Goal: Answer question/provide support

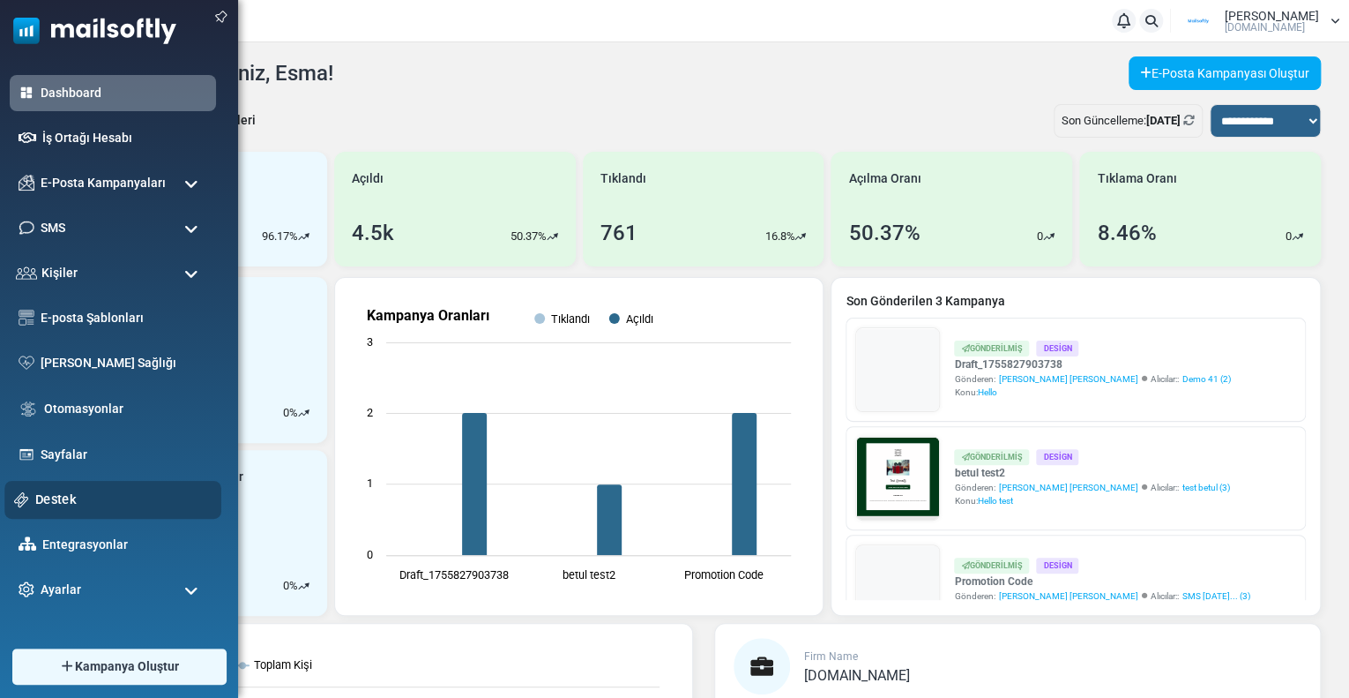
click at [41, 496] on link "Destek" at bounding box center [123, 498] width 176 height 19
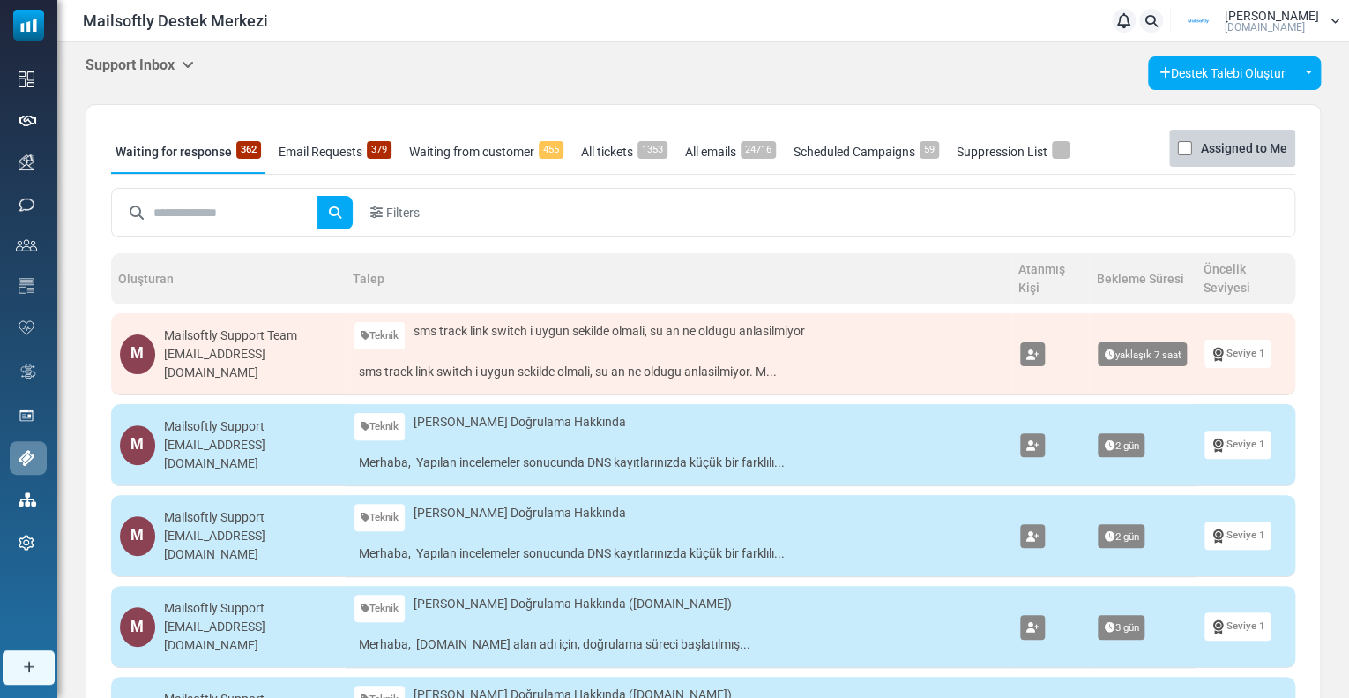
click at [155, 70] on h5 "Support Inbox" at bounding box center [140, 64] width 108 height 17
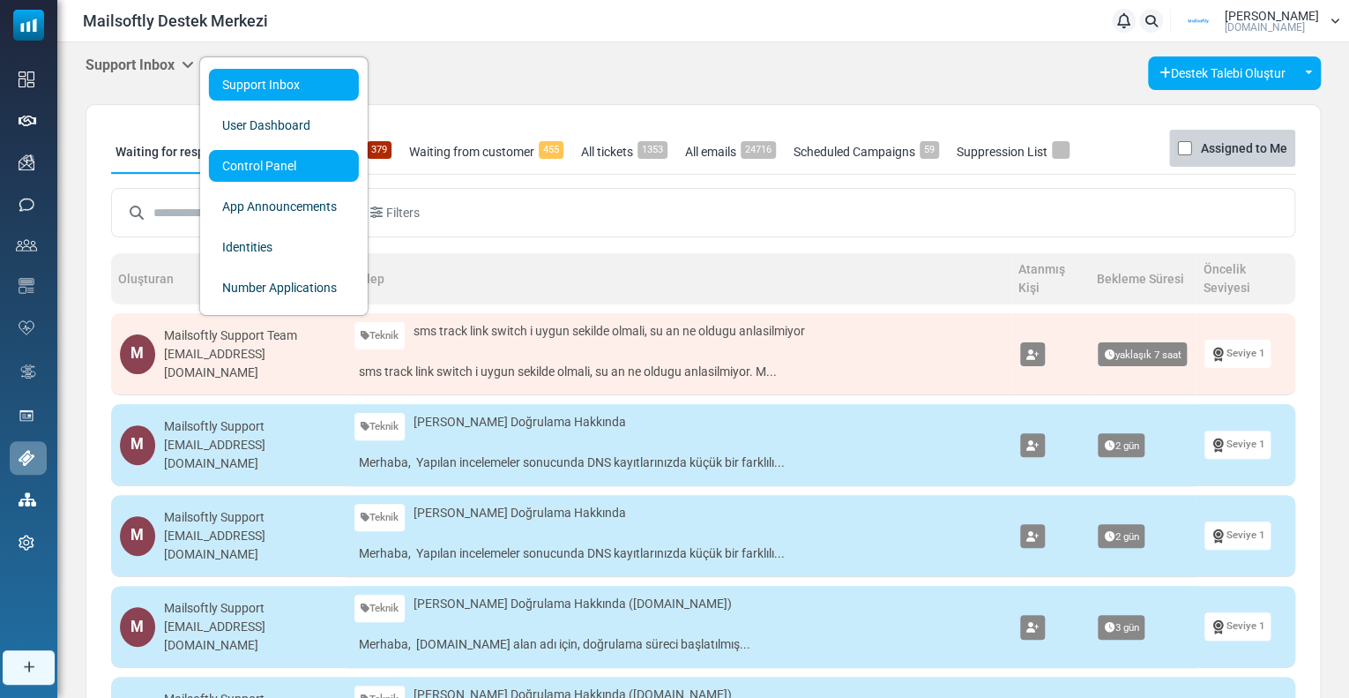
click at [236, 156] on link "Control Panel" at bounding box center [284, 166] width 150 height 32
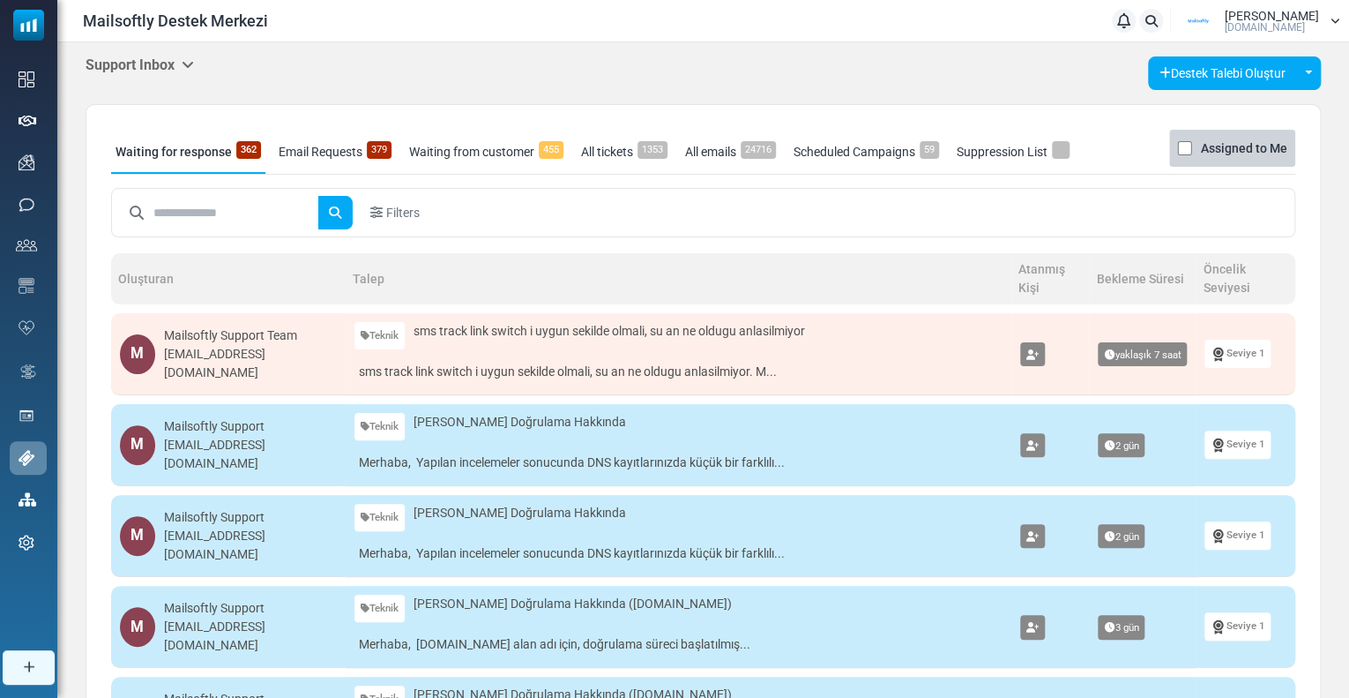
click at [194, 208] on input "text" at bounding box center [235, 213] width 165 height 34
click at [317, 196] on button "submit" at bounding box center [334, 213] width 35 height 34
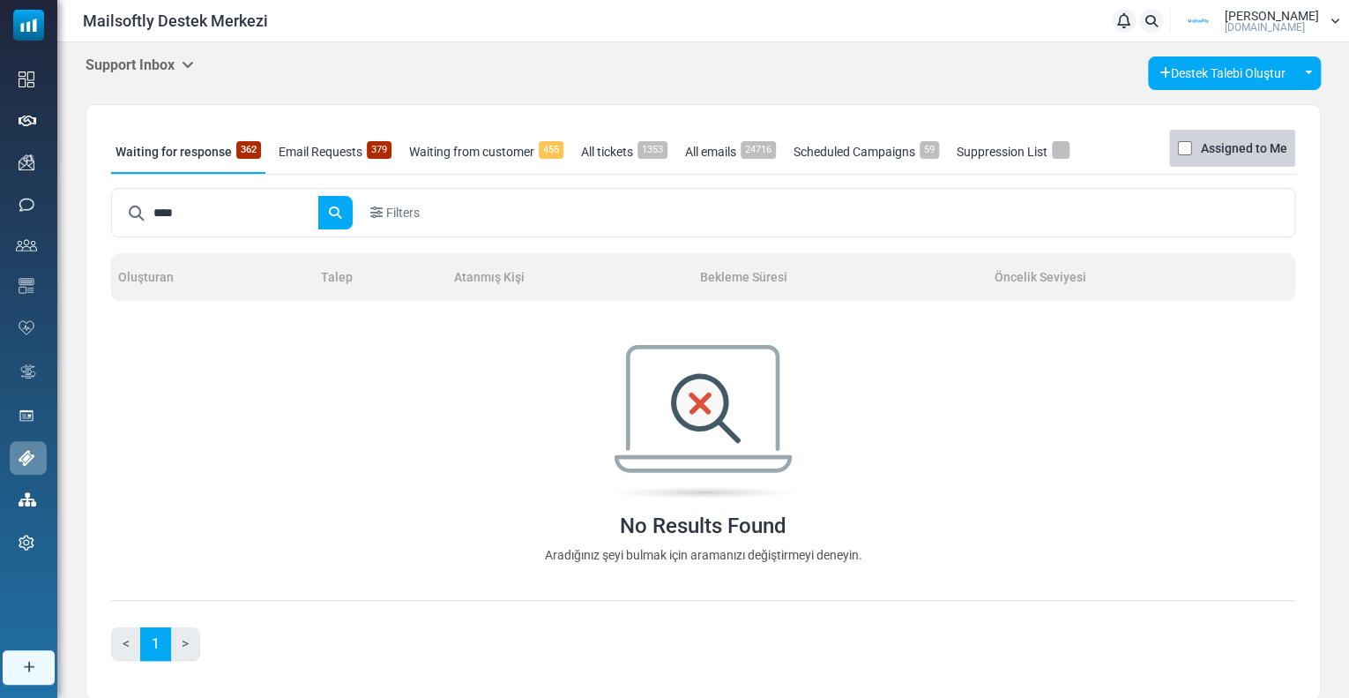
drag, startPoint x: 205, startPoint y: 214, endPoint x: 120, endPoint y: 211, distance: 85.6
click at [120, 211] on div "****" at bounding box center [236, 213] width 234 height 34
click at [317, 196] on button "submit" at bounding box center [334, 213] width 35 height 34
click at [211, 212] on input "*****" at bounding box center [235, 213] width 165 height 34
click at [215, 210] on input "*****" at bounding box center [235, 213] width 165 height 34
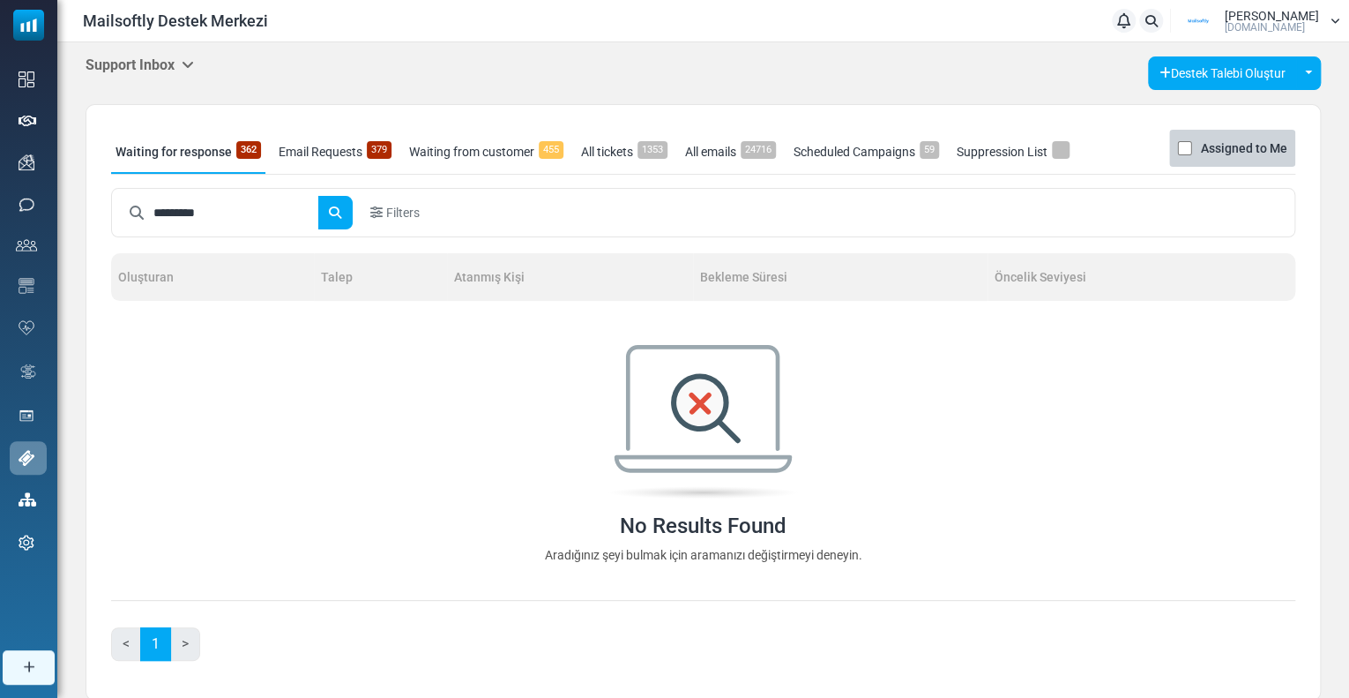
type input "*********"
click at [317, 196] on button "submit" at bounding box center [334, 213] width 35 height 34
click at [159, 60] on h5 "Support Inbox" at bounding box center [140, 64] width 108 height 17
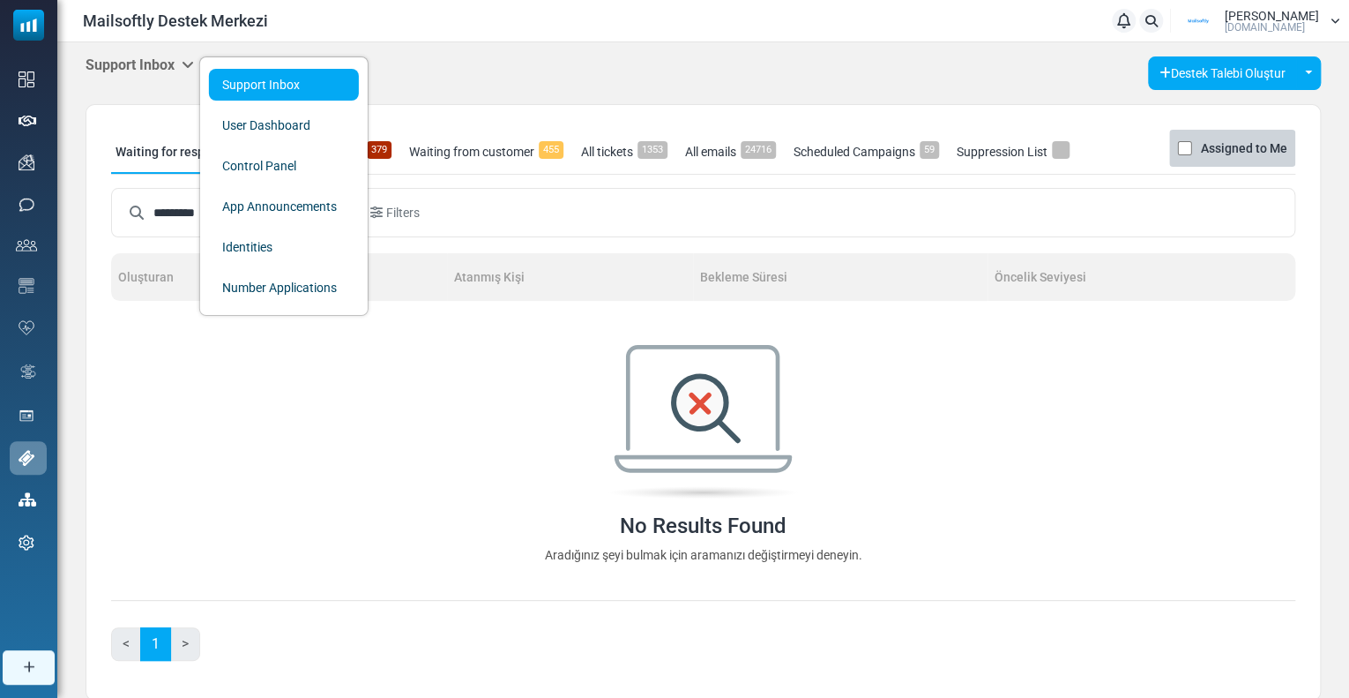
click at [354, 380] on div "No Results Found Aradığınız şeyi bulmak için aramanızı değiştirmeyi deneyin." at bounding box center [703, 455] width 1184 height 220
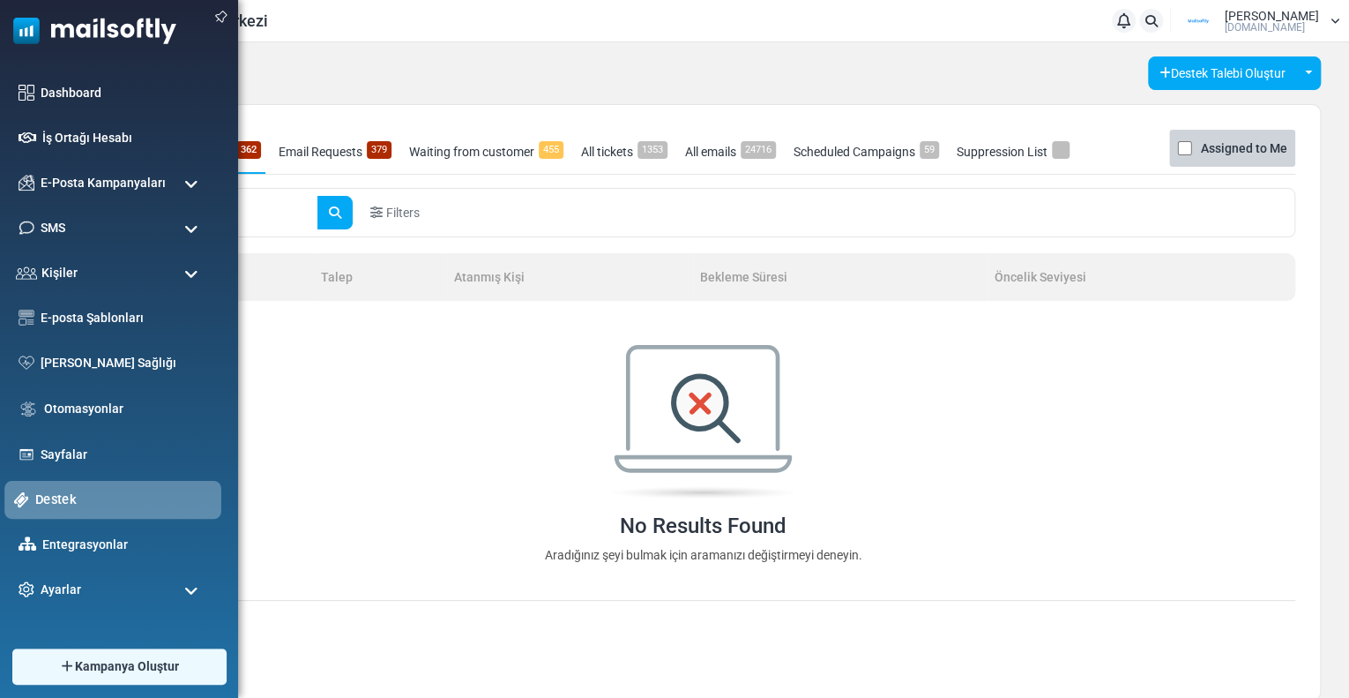
click at [51, 496] on link "Destek" at bounding box center [123, 498] width 176 height 19
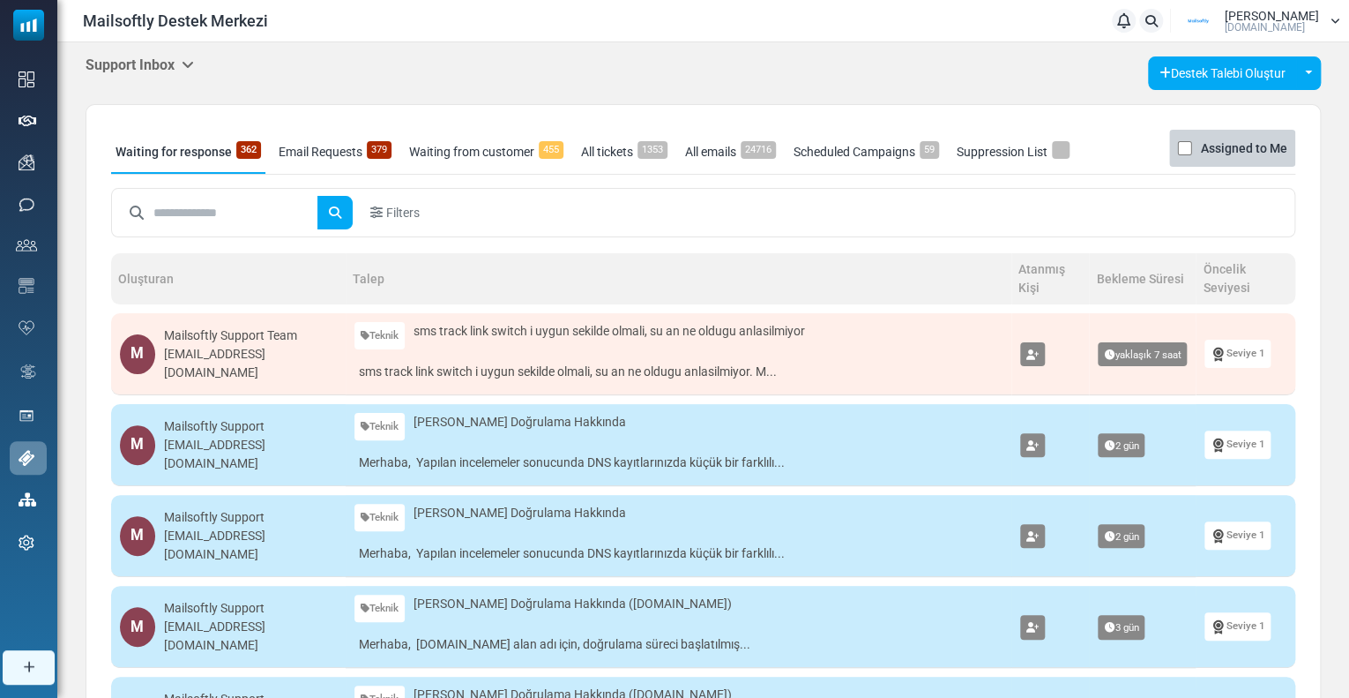
click at [600, 148] on link "All tickets 1353" at bounding box center [624, 152] width 95 height 44
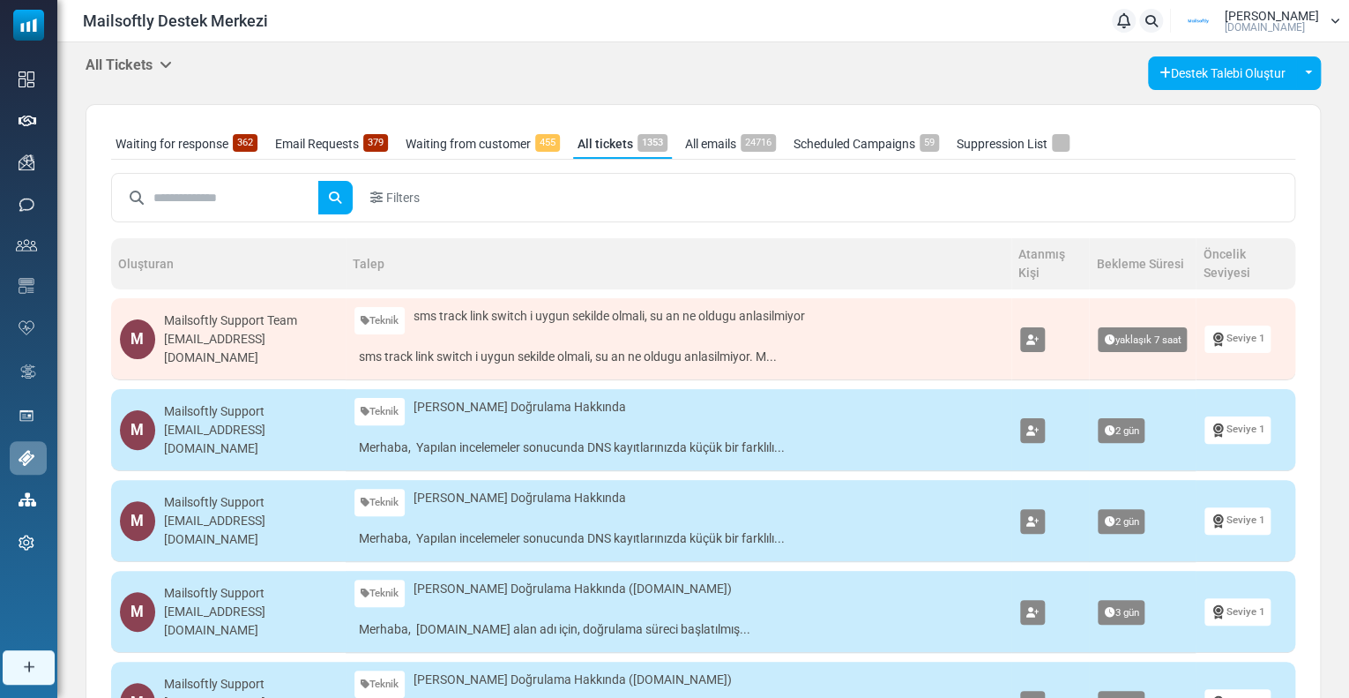
click at [223, 204] on input "text" at bounding box center [235, 198] width 165 height 34
type input "*****"
click at [317, 181] on button "submit" at bounding box center [334, 198] width 35 height 34
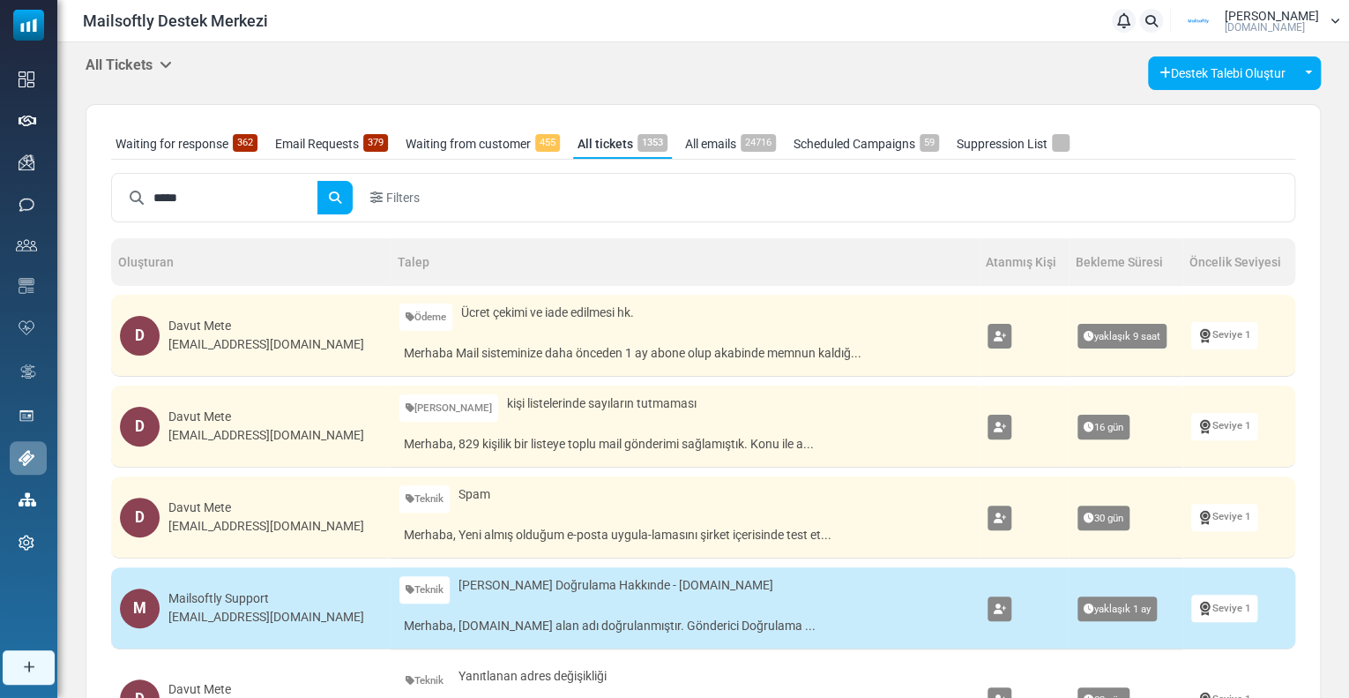
click at [501, 313] on span "Ücret çekimi ve iade edilmesi hk." at bounding box center [547, 312] width 173 height 19
click at [546, 335] on td "Ödeme Teknik Ödeme Hata Bildirimi Özellik Talebi Diğer Ücret çekimi ve iade edi…" at bounding box center [685, 336] width 588 height 82
click at [494, 310] on span "Ücret çekimi ve iade edilmesi hk." at bounding box center [547, 312] width 173 height 19
click at [216, 340] on div "[EMAIL_ADDRESS][DOMAIN_NAME]" at bounding box center [266, 344] width 196 height 19
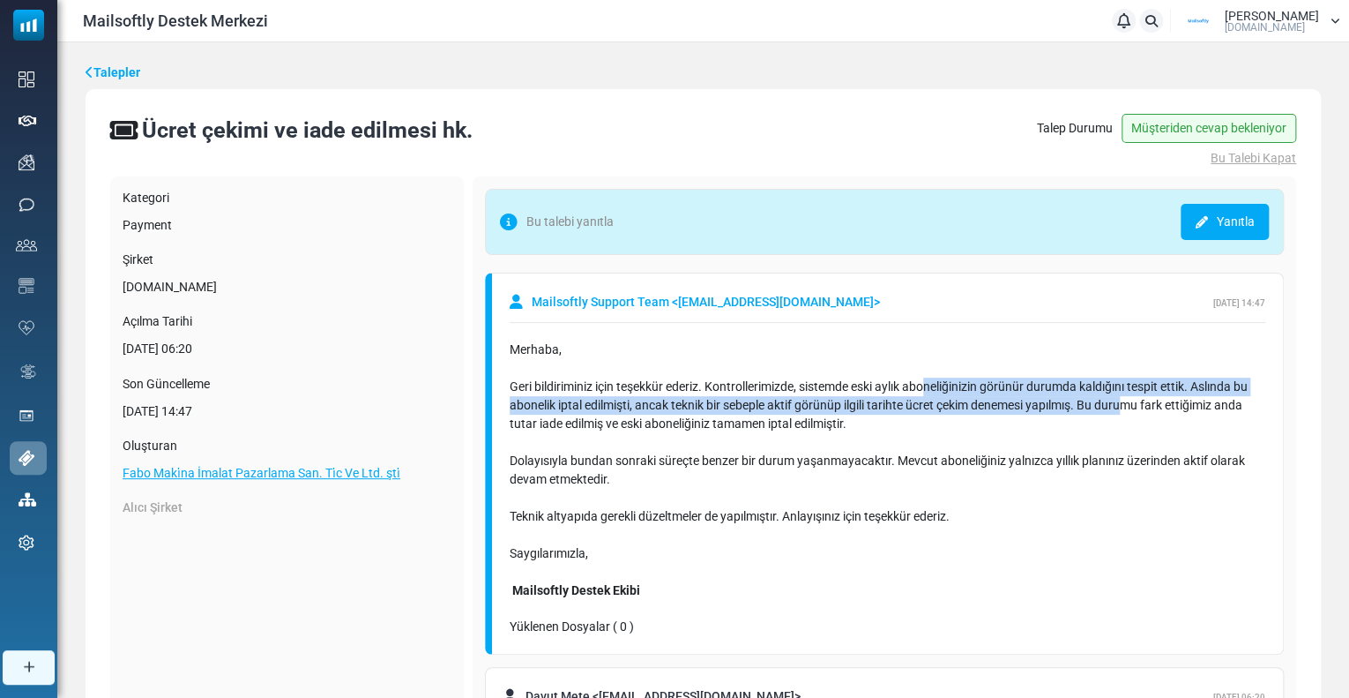
drag, startPoint x: 935, startPoint y: 380, endPoint x: 1134, endPoint y: 398, distance: 200.1
click at [1134, 398] on div "Geri bildiriminiz için teşekkür ederiz. Kontrollerimizde, sistemde eski aylık a…" at bounding box center [888, 414] width 756 height 74
click at [719, 400] on div "Geri bildiriminiz için teşekkür ederiz. Kontrollerimizde, sistemde eski aylık a…" at bounding box center [888, 414] width 756 height 74
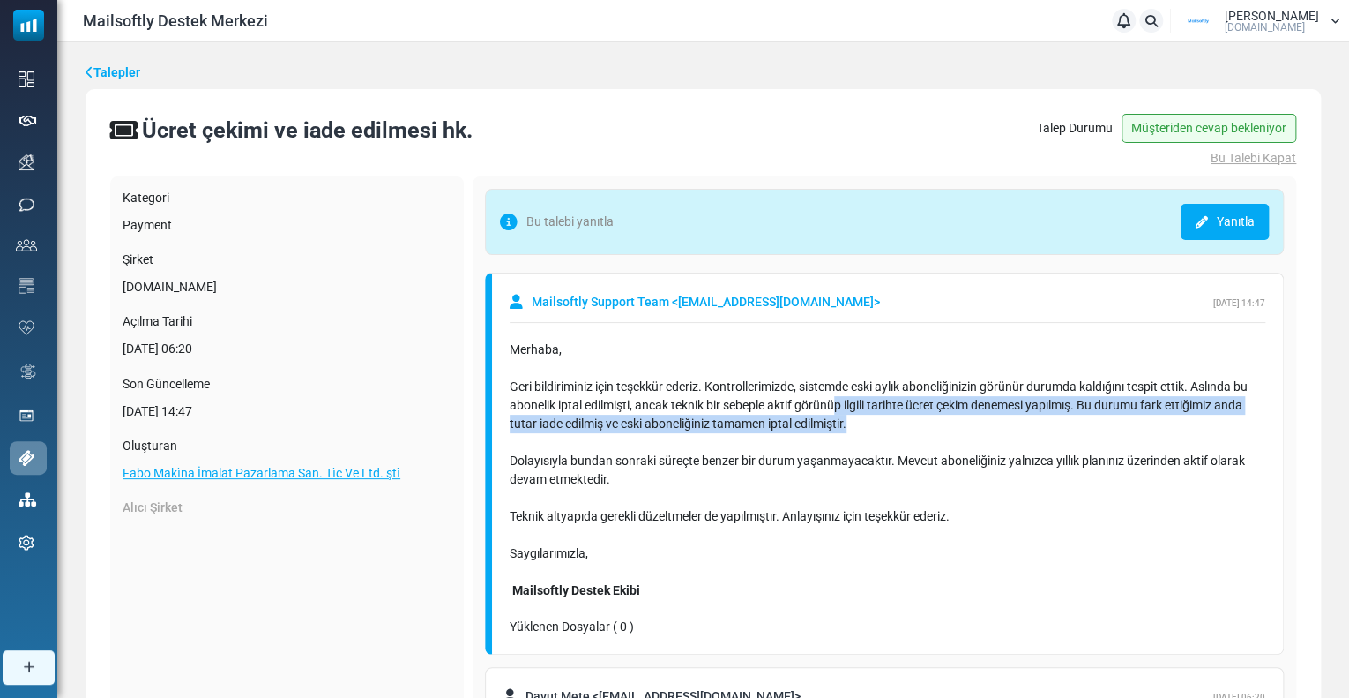
drag, startPoint x: 841, startPoint y: 404, endPoint x: 1202, endPoint y: 422, distance: 361.1
click at [1202, 422] on div "Geri bildiriminiz için teşekkür ederiz. Kontrollerimizde, sistemde eski aylık a…" at bounding box center [888, 414] width 756 height 74
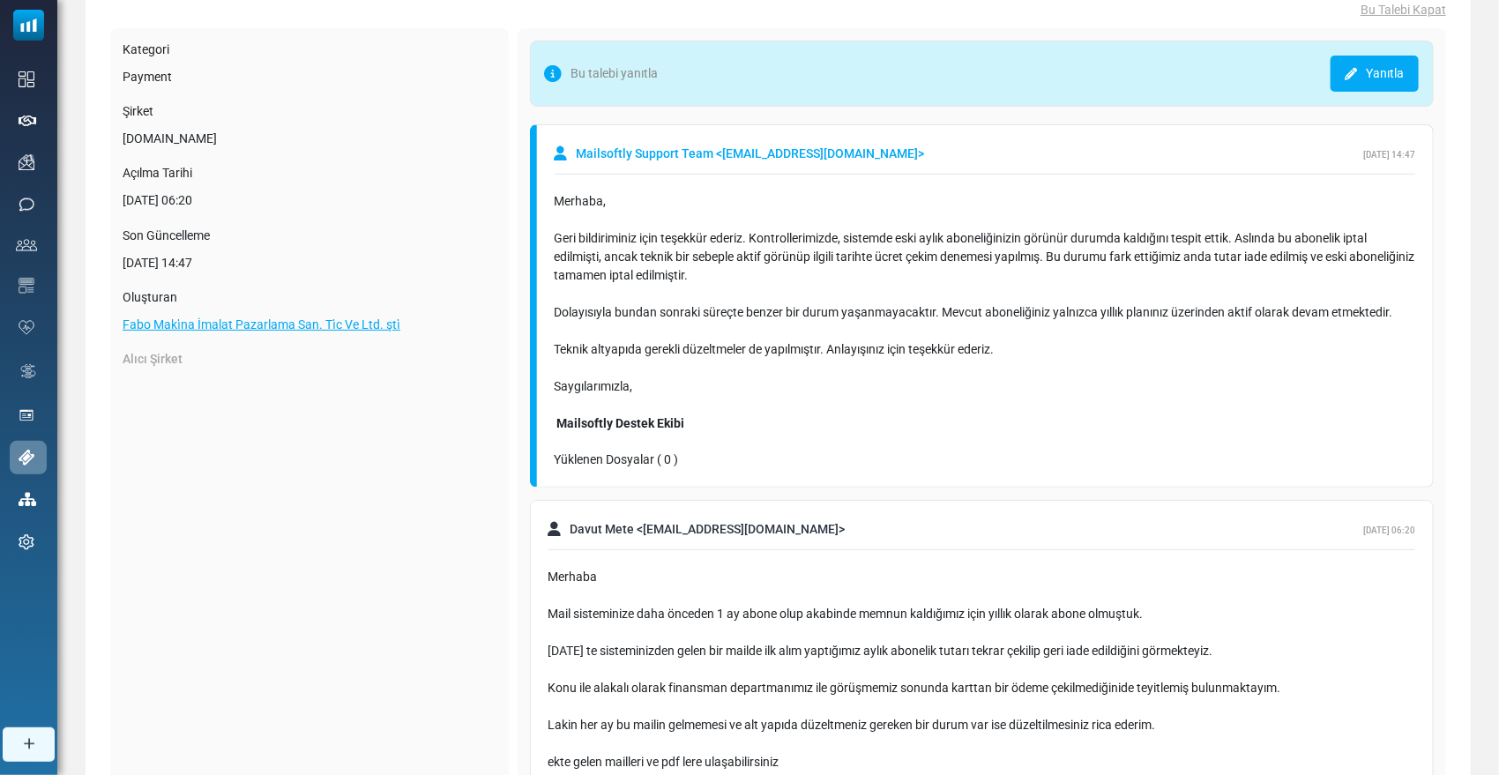
scroll to position [196, 0]
